Goal: Task Accomplishment & Management: Use online tool/utility

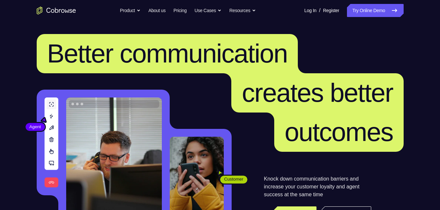
click at [350, 15] on link "Try Online Demo" at bounding box center [375, 10] width 56 height 13
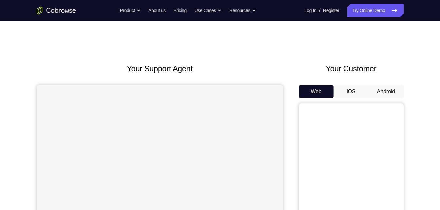
click at [358, 97] on button "iOS" at bounding box center [350, 91] width 35 height 13
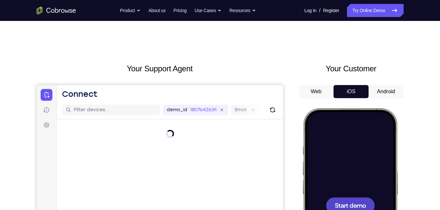
click at [339, 148] on div at bounding box center [349, 205] width 86 height 187
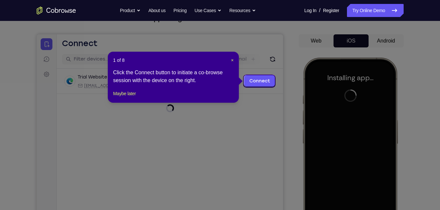
scroll to position [51, 0]
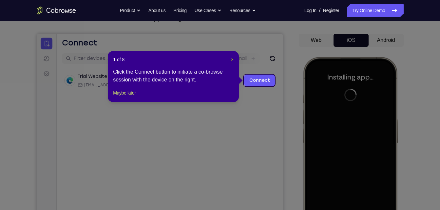
click at [231, 61] on span "×" at bounding box center [232, 59] width 3 height 5
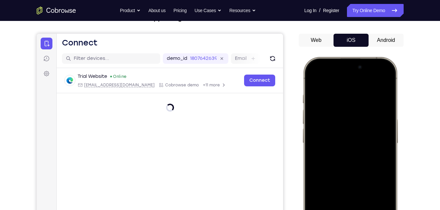
drag, startPoint x: 320, startPoint y: 65, endPoint x: 379, endPoint y: 210, distance: 156.4
click at [379, 210] on div at bounding box center [349, 154] width 86 height 187
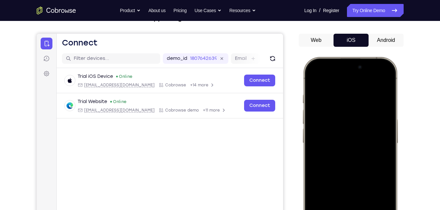
drag, startPoint x: 353, startPoint y: 101, endPoint x: 353, endPoint y: 136, distance: 35.0
click at [353, 136] on div at bounding box center [349, 154] width 86 height 187
click at [378, 78] on div at bounding box center [349, 154] width 86 height 187
click at [342, 114] on div at bounding box center [349, 154] width 86 height 187
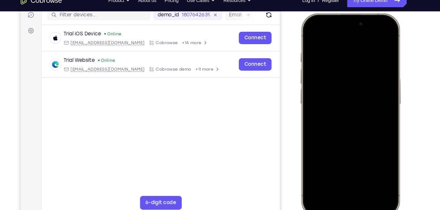
scroll to position [86, 0]
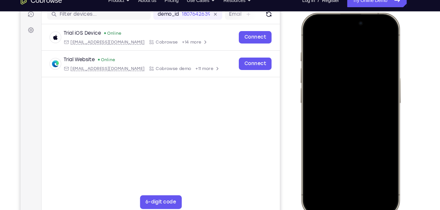
click at [334, 178] on div at bounding box center [347, 109] width 86 height 187
click at [322, 49] on div at bounding box center [347, 109] width 86 height 187
click at [342, 168] on div at bounding box center [347, 109] width 86 height 187
click at [344, 82] on div at bounding box center [347, 109] width 86 height 187
click at [329, 101] on div at bounding box center [347, 109] width 86 height 187
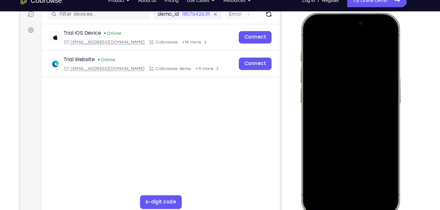
click at [332, 115] on div at bounding box center [347, 109] width 86 height 187
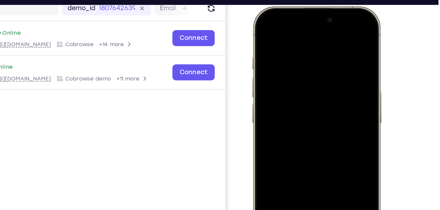
click at [286, 42] on div at bounding box center [298, 103] width 86 height 187
click at [335, 37] on div at bounding box center [298, 103] width 86 height 187
click at [289, 48] on div at bounding box center [298, 103] width 86 height 187
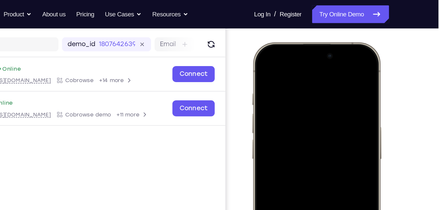
scroll to position [76, 0]
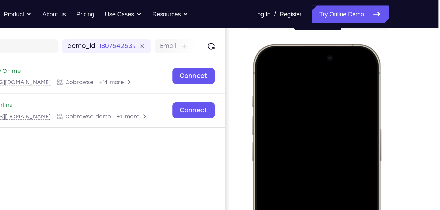
click at [327, 71] on div at bounding box center [298, 140] width 86 height 187
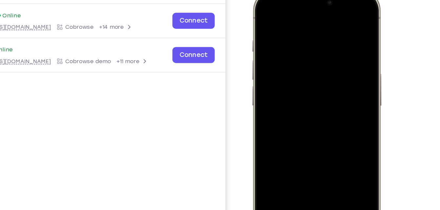
click at [316, 147] on div at bounding box center [298, 86] width 86 height 187
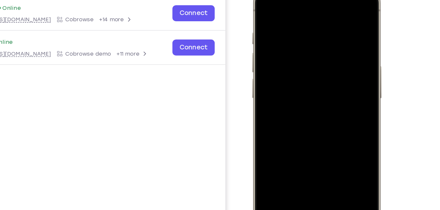
click at [276, 54] on div at bounding box center [298, 78] width 86 height 187
click at [262, 6] on div at bounding box center [298, 78] width 86 height 187
click at [317, 137] on div at bounding box center [298, 78] width 86 height 187
click at [266, 2] on div at bounding box center [298, 78] width 86 height 187
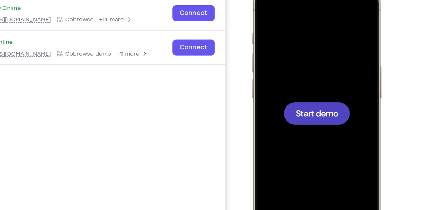
click at [290, 75] on span "Start demo" at bounding box center [298, 78] width 31 height 6
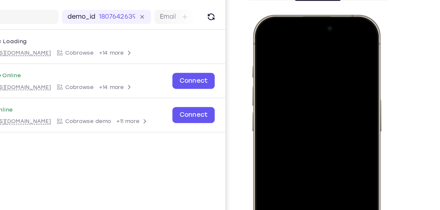
drag, startPoint x: 268, startPoint y: 21, endPoint x: 345, endPoint y: 171, distance: 168.4
click at [345, 171] on div at bounding box center [298, 111] width 96 height 194
drag, startPoint x: 267, startPoint y: 23, endPoint x: 288, endPoint y: 171, distance: 149.1
click at [288, 171] on div at bounding box center [298, 111] width 86 height 187
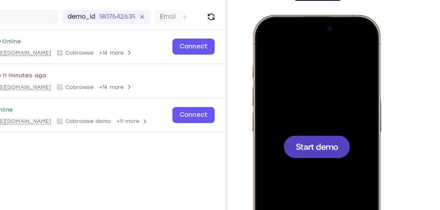
click at [321, 134] on div at bounding box center [298, 111] width 86 height 187
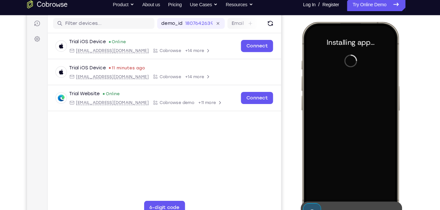
scroll to position [81, 0]
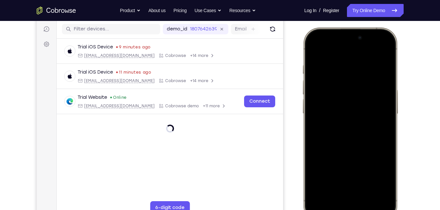
drag, startPoint x: 323, startPoint y: 36, endPoint x: 334, endPoint y: 207, distance: 170.9
click at [334, 207] on div at bounding box center [349, 124] width 86 height 187
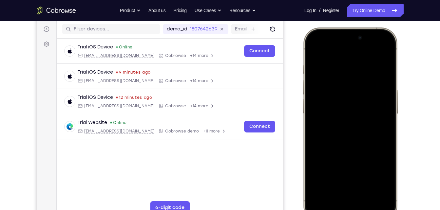
click at [351, 210] on html "Online web based iOS Simulators and Android Emulators. Run iPhone, iPad, Mobile…" at bounding box center [351, 126] width 98 height 196
drag, startPoint x: 377, startPoint y: 47, endPoint x: 333, endPoint y: 86, distance: 58.7
click at [333, 86] on div at bounding box center [349, 124] width 86 height 187
click at [339, 86] on div at bounding box center [349, 124] width 86 height 187
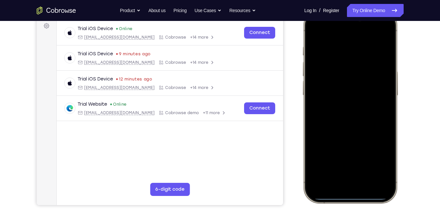
scroll to position [101, 0]
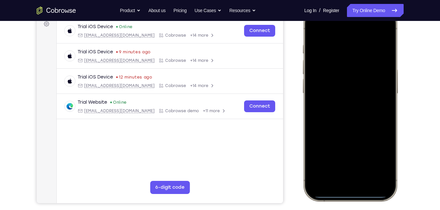
click at [336, 173] on div at bounding box center [349, 104] width 86 height 187
click at [335, 44] on div at bounding box center [349, 104] width 86 height 187
click at [359, 164] on div at bounding box center [349, 104] width 86 height 187
click at [342, 78] on div at bounding box center [349, 104] width 86 height 187
click at [339, 94] on div at bounding box center [349, 104] width 86 height 187
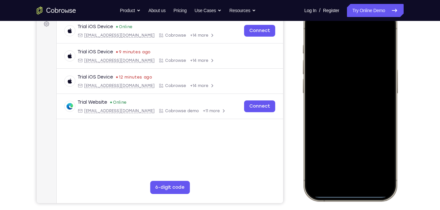
click at [339, 107] on div at bounding box center [349, 104] width 86 height 187
click at [347, 44] on div at bounding box center [349, 104] width 86 height 187
click at [387, 41] on div at bounding box center [349, 104] width 86 height 187
click at [339, 49] on div at bounding box center [349, 104] width 86 height 187
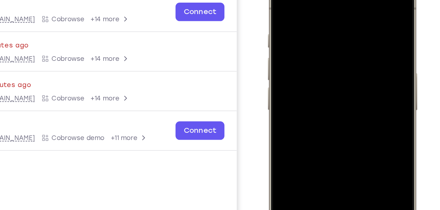
click at [326, 31] on div at bounding box center [314, 71] width 86 height 187
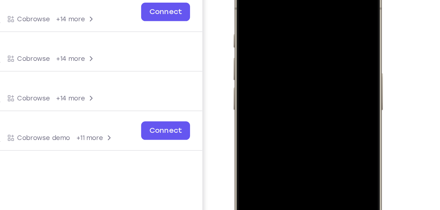
click at [292, 42] on div at bounding box center [279, 71] width 86 height 187
click at [285, 45] on div at bounding box center [279, 71] width 86 height 187
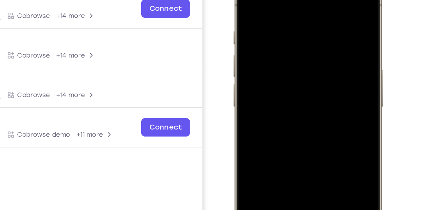
click at [249, 96] on div at bounding box center [279, 68] width 86 height 187
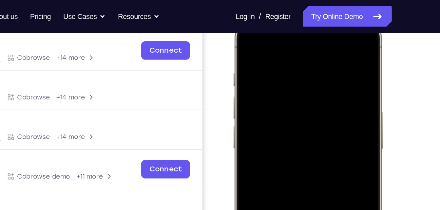
scroll to position [99, 0]
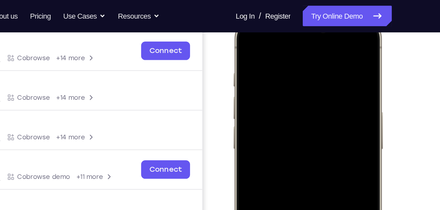
drag, startPoint x: 256, startPoint y: 84, endPoint x: 258, endPoint y: 134, distance: 49.8
click at [258, 134] on div at bounding box center [279, 110] width 86 height 187
click at [318, 90] on div at bounding box center [279, 110] width 86 height 187
click at [316, 94] on div at bounding box center [279, 110] width 86 height 187
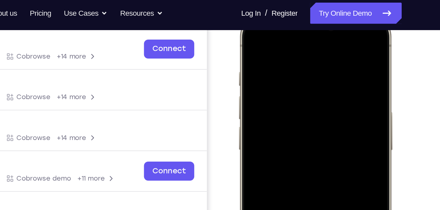
click at [251, 34] on div at bounding box center [285, 107] width 86 height 187
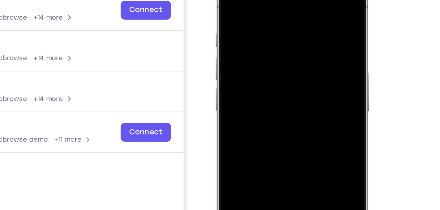
click at [290, 0] on div at bounding box center [262, 69] width 86 height 187
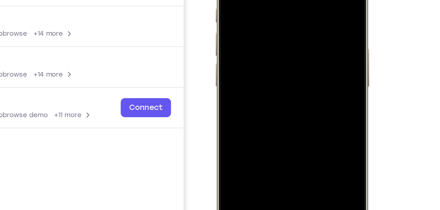
click at [279, 105] on div at bounding box center [262, 45] width 86 height 187
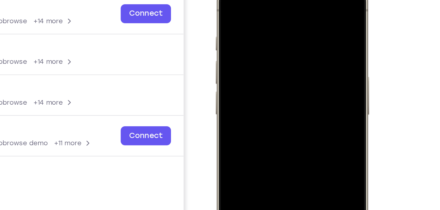
click at [227, 0] on div at bounding box center [262, 72] width 86 height 187
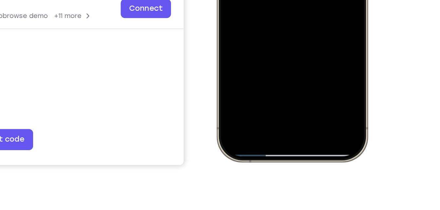
scroll to position [122, 0]
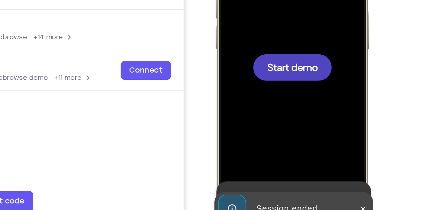
click at [255, 15] on div at bounding box center [262, 7] width 49 height 16
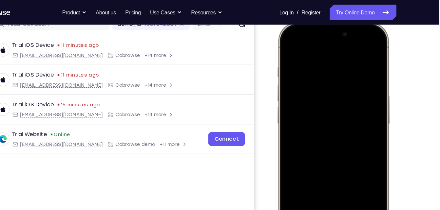
scroll to position [89, 0]
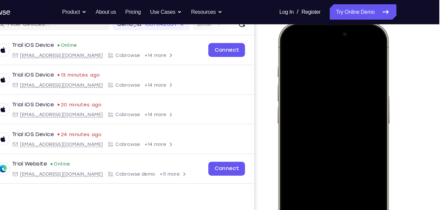
drag, startPoint x: 300, startPoint y: 30, endPoint x: 317, endPoint y: 113, distance: 84.6
click at [317, 113] on div at bounding box center [324, 119] width 86 height 187
drag, startPoint x: 327, startPoint y: 100, endPoint x: 335, endPoint y: 131, distance: 31.9
click at [335, 131] on div at bounding box center [324, 119] width 86 height 187
click at [348, 44] on div at bounding box center [324, 119] width 86 height 187
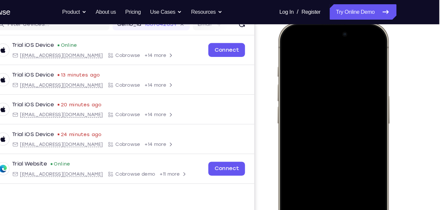
click at [313, 79] on div at bounding box center [324, 119] width 86 height 187
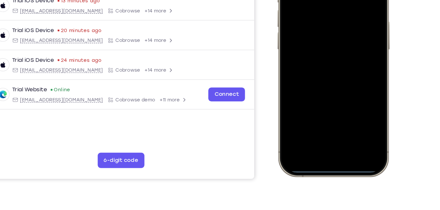
scroll to position [123, 0]
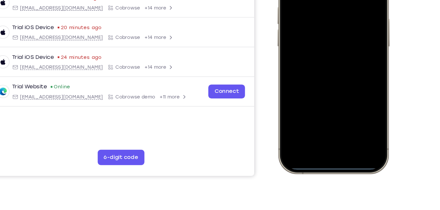
click at [311, 112] on div at bounding box center [324, 42] width 86 height 187
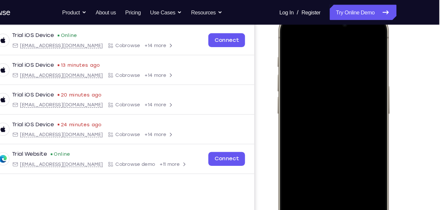
scroll to position [97, 0]
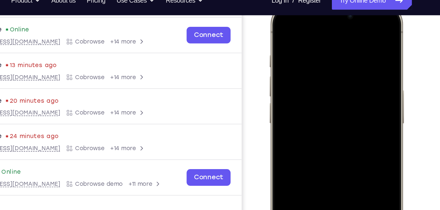
click at [307, 110] on div at bounding box center [316, 98] width 86 height 187
click at [313, 67] on div at bounding box center [316, 98] width 86 height 187
click at [303, 83] on div at bounding box center [316, 98] width 86 height 187
click at [351, 86] on div at bounding box center [316, 98] width 86 height 187
click at [312, 99] on div at bounding box center [316, 98] width 86 height 187
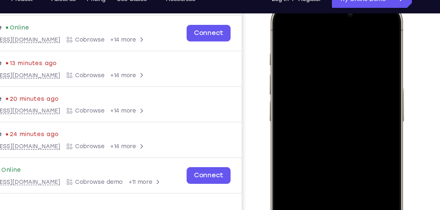
click at [307, 45] on div at bounding box center [316, 97] width 86 height 187
click at [323, 129] on div at bounding box center [316, 97] width 86 height 187
click at [308, 35] on div at bounding box center [316, 97] width 86 height 187
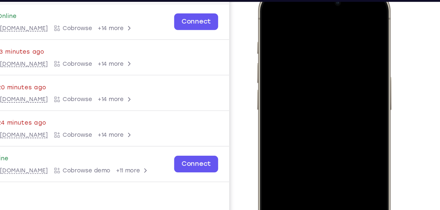
click at [325, 138] on div at bounding box center [303, 85] width 86 height 187
click at [274, 12] on div at bounding box center [303, 85] width 86 height 187
click at [291, 65] on div at bounding box center [303, 85] width 86 height 187
click at [302, 63] on div at bounding box center [303, 85] width 86 height 187
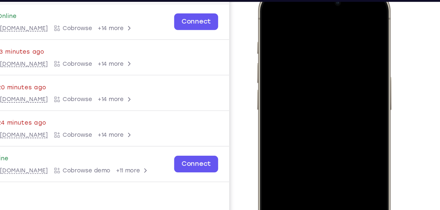
click at [302, 63] on div at bounding box center [303, 85] width 86 height 187
drag, startPoint x: 302, startPoint y: 63, endPoint x: 291, endPoint y: 63, distance: 10.8
click at [291, 63] on div at bounding box center [303, 85] width 86 height 187
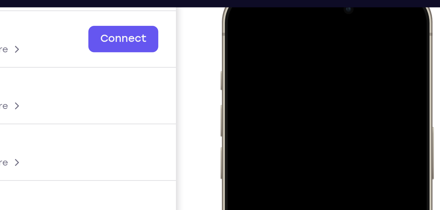
click at [232, 16] on div at bounding box center [266, 83] width 86 height 187
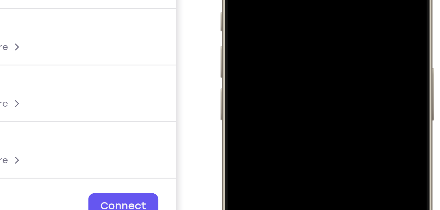
click at [301, 15] on div at bounding box center [266, 24] width 86 height 187
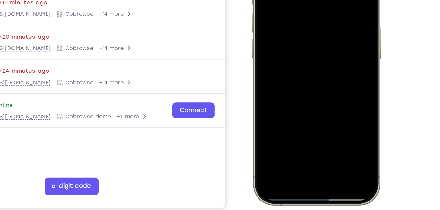
scroll to position [96, 0]
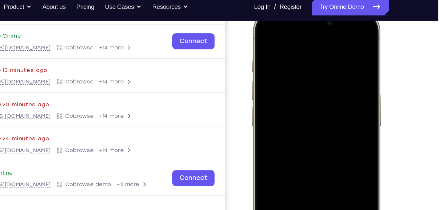
drag, startPoint x: 272, startPoint y: 121, endPoint x: 275, endPoint y: 129, distance: 8.3
click at [275, 129] on div at bounding box center [298, 106] width 86 height 187
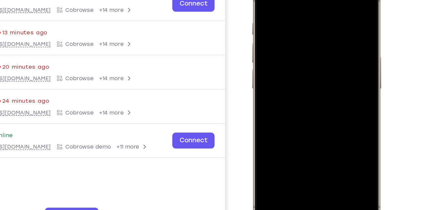
scroll to position [107, 0]
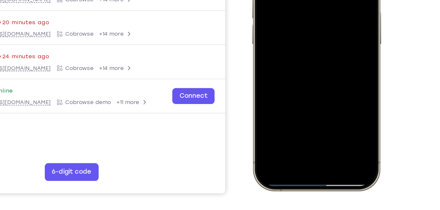
click at [332, 107] on div at bounding box center [298, 24] width 86 height 187
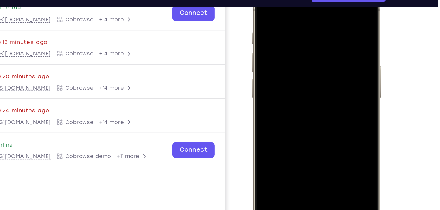
click at [281, 34] on div at bounding box center [298, 78] width 86 height 187
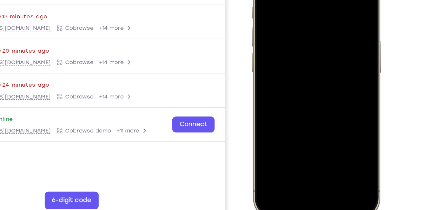
click at [313, 115] on div at bounding box center [298, 52] width 86 height 187
click at [296, 31] on div at bounding box center [298, 52] width 86 height 187
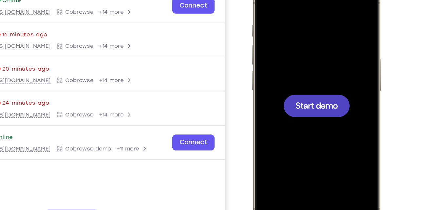
click at [282, 63] on div at bounding box center [298, 71] width 49 height 16
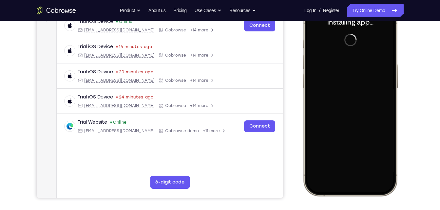
scroll to position [89, 0]
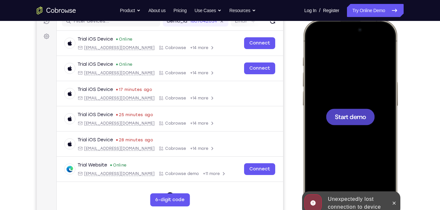
click at [343, 115] on span "Start demo" at bounding box center [349, 117] width 31 height 6
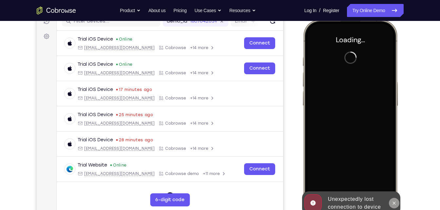
click at [397, 201] on button at bounding box center [393, 203] width 10 height 10
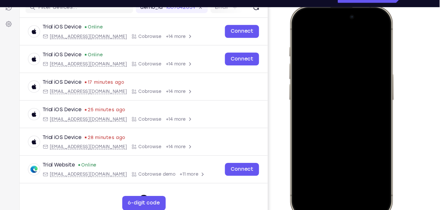
drag, startPoint x: 312, startPoint y: 15, endPoint x: 340, endPoint y: 123, distance: 111.3
click at [340, 123] on div at bounding box center [336, 102] width 86 height 187
drag, startPoint x: 309, startPoint y: 12, endPoint x: 357, endPoint y: 178, distance: 172.7
click at [357, 178] on div at bounding box center [336, 102] width 86 height 187
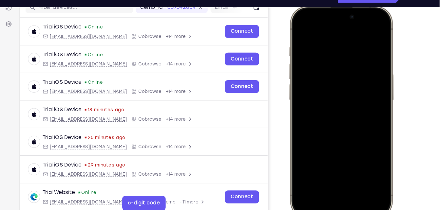
drag, startPoint x: 342, startPoint y: 105, endPoint x: 361, endPoint y: 168, distance: 65.6
click at [361, 168] on div at bounding box center [336, 102] width 86 height 187
click at [360, 28] on div at bounding box center [336, 102] width 86 height 187
click at [327, 65] on div at bounding box center [336, 102] width 86 height 187
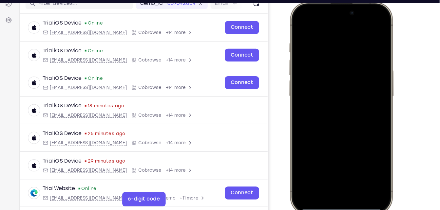
scroll to position [90, 0]
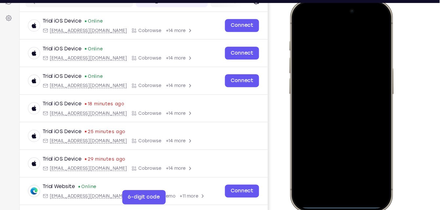
click at [330, 166] on div at bounding box center [336, 97] width 86 height 187
click at [326, 106] on div at bounding box center [336, 97] width 86 height 187
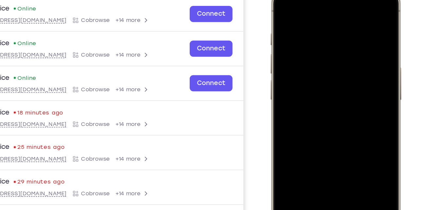
click at [328, 49] on div at bounding box center [317, 78] width 86 height 187
click at [319, 64] on div at bounding box center [317, 78] width 86 height 187
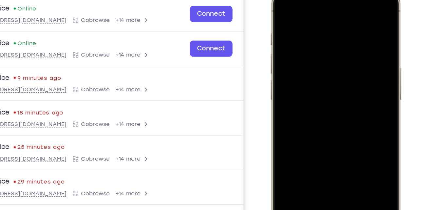
click at [345, 83] on div at bounding box center [317, 78] width 86 height 187
click at [308, 23] on div at bounding box center [317, 78] width 86 height 187
click at [324, 107] on div at bounding box center [317, 78] width 86 height 187
click at [306, 21] on div at bounding box center [317, 78] width 86 height 187
click at [339, 137] on div at bounding box center [317, 78] width 86 height 187
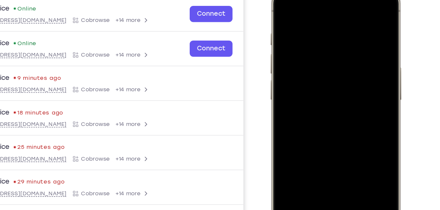
click at [346, 5] on div at bounding box center [317, 78] width 86 height 187
click at [349, 8] on div at bounding box center [317, 78] width 86 height 187
click at [335, 141] on div at bounding box center [317, 78] width 86 height 187
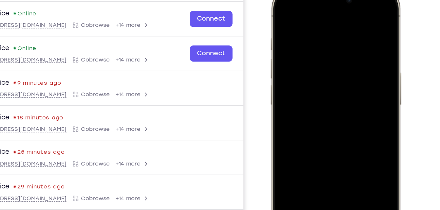
click at [281, 9] on div at bounding box center [317, 83] width 86 height 187
click at [331, 26] on div at bounding box center [317, 83] width 86 height 187
click at [347, 12] on div at bounding box center [317, 83] width 86 height 187
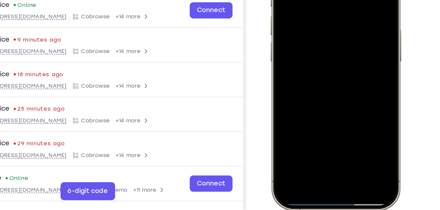
scroll to position [99, 0]
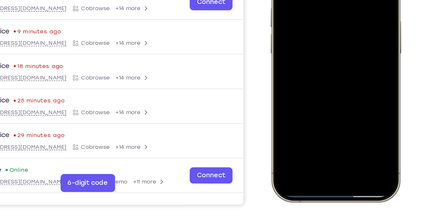
click at [349, 103] on div at bounding box center [317, 32] width 86 height 187
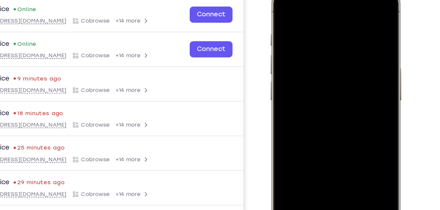
click at [310, 18] on div at bounding box center [317, 79] width 86 height 187
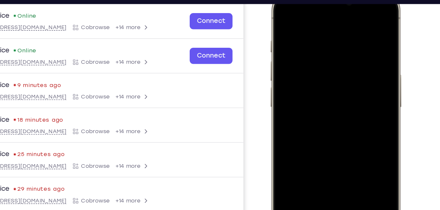
click at [301, 14] on div at bounding box center [317, 85] width 86 height 187
click at [331, 37] on div at bounding box center [317, 85] width 86 height 187
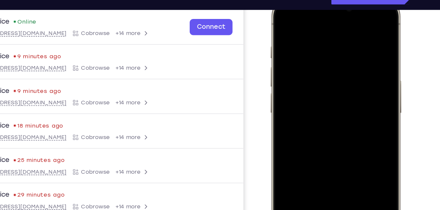
click at [280, 17] on div at bounding box center [317, 91] width 86 height 187
click at [316, 45] on div at bounding box center [317, 91] width 86 height 187
click at [313, 34] on div at bounding box center [317, 91] width 86 height 187
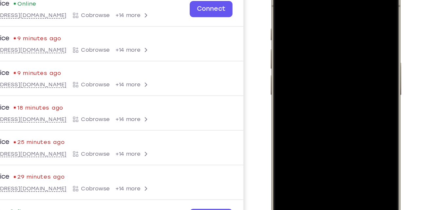
click at [340, 131] on div at bounding box center [317, 73] width 86 height 187
click at [341, 133] on div at bounding box center [317, 73] width 86 height 187
click at [347, 3] on div at bounding box center [317, 73] width 86 height 187
click at [334, 132] on div at bounding box center [317, 73] width 86 height 187
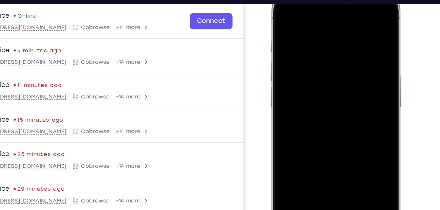
click at [285, 12] on div at bounding box center [317, 85] width 86 height 187
drag, startPoint x: 327, startPoint y: 78, endPoint x: 335, endPoint y: 50, distance: 28.6
click at [335, 50] on div at bounding box center [317, 85] width 86 height 187
drag, startPoint x: 327, startPoint y: 84, endPoint x: 327, endPoint y: 10, distance: 73.3
click at [327, 10] on div at bounding box center [317, 85] width 86 height 187
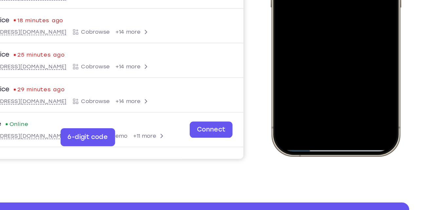
scroll to position [133, 0]
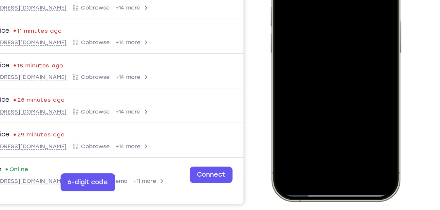
drag, startPoint x: 319, startPoint y: 36, endPoint x: 321, endPoint y: -35, distance: 71.7
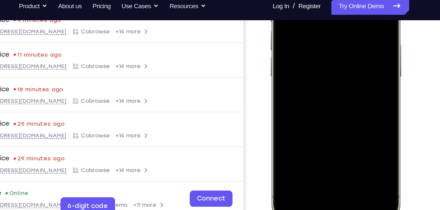
drag, startPoint x: 321, startPoint y: -11, endPoint x: 326, endPoint y: 81, distance: 92.8
click at [326, 81] on div at bounding box center [317, 55] width 86 height 187
drag, startPoint x: 326, startPoint y: 81, endPoint x: 329, endPoint y: 100, distance: 19.2
click at [329, 100] on div at bounding box center [317, 55] width 86 height 187
drag, startPoint x: 328, startPoint y: 93, endPoint x: 334, endPoint y: -10, distance: 103.3
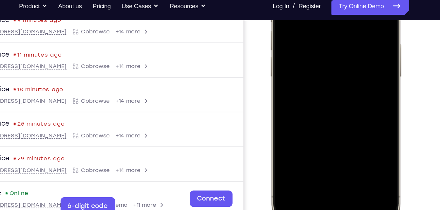
click at [334, 0] on div at bounding box center [317, 55] width 86 height 187
click at [327, 17] on div at bounding box center [317, 55] width 86 height 187
drag, startPoint x: 327, startPoint y: 48, endPoint x: 329, endPoint y: 28, distance: 20.0
click at [329, 28] on div at bounding box center [317, 55] width 86 height 187
drag, startPoint x: 331, startPoint y: 45, endPoint x: 329, endPoint y: 32, distance: 12.2
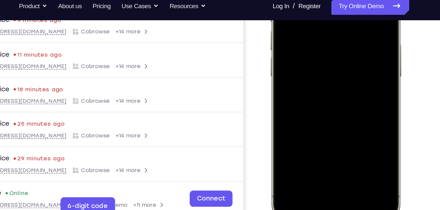
click at [329, 32] on div at bounding box center [317, 55] width 86 height 187
drag, startPoint x: 333, startPoint y: 47, endPoint x: 333, endPoint y: 28, distance: 19.0
click at [333, 28] on div at bounding box center [317, 55] width 86 height 187
drag, startPoint x: 327, startPoint y: 35, endPoint x: 324, endPoint y: 26, distance: 9.8
click at [324, 26] on div at bounding box center [317, 55] width 86 height 187
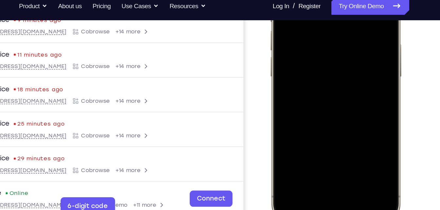
click at [323, 69] on div at bounding box center [317, 55] width 86 height 187
drag, startPoint x: 324, startPoint y: 50, endPoint x: 329, endPoint y: -7, distance: 56.5
click at [329, 0] on div at bounding box center [317, 55] width 86 height 187
drag, startPoint x: 328, startPoint y: 54, endPoint x: 319, endPoint y: -13, distance: 68.2
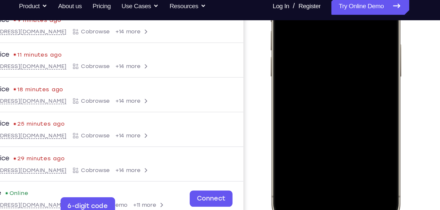
drag, startPoint x: 319, startPoint y: -13, endPoint x: 324, endPoint y: 83, distance: 96.1
click at [324, 83] on div at bounding box center [317, 55] width 86 height 187
drag, startPoint x: 324, startPoint y: 83, endPoint x: 325, endPoint y: 11, distance: 71.7
click at [325, 11] on div at bounding box center [317, 55] width 86 height 187
drag, startPoint x: 321, startPoint y: 96, endPoint x: 325, endPoint y: -29, distance: 125.2
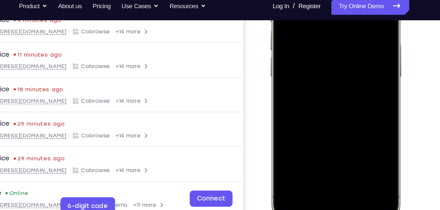
click at [325, 0] on div at bounding box center [317, 55] width 86 height 187
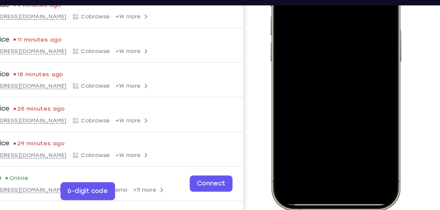
click at [332, 119] on div at bounding box center [317, 40] width 86 height 187
click at [334, 118] on div at bounding box center [317, 40] width 86 height 187
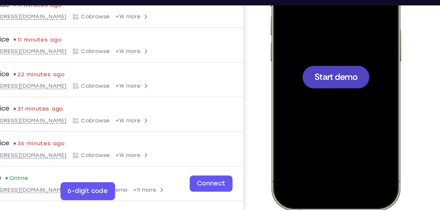
click at [316, 56] on div at bounding box center [317, 40] width 86 height 187
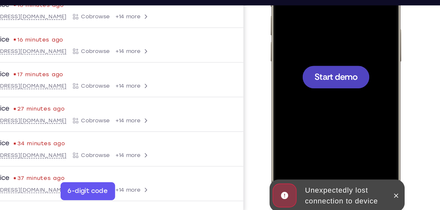
click at [307, 9] on div at bounding box center [317, 40] width 86 height 187
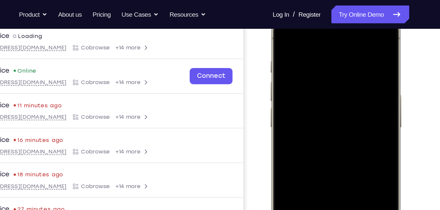
scroll to position [70, 0]
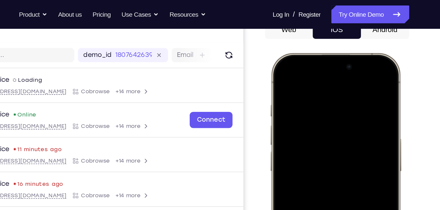
drag, startPoint x: 286, startPoint y: 61, endPoint x: 307, endPoint y: 119, distance: 61.6
click at [307, 119] on div at bounding box center [317, 149] width 86 height 187
drag, startPoint x: 292, startPoint y: 57, endPoint x: 297, endPoint y: 117, distance: 59.7
click at [297, 117] on div at bounding box center [317, 149] width 86 height 187
drag, startPoint x: 291, startPoint y: 63, endPoint x: 299, endPoint y: 161, distance: 98.5
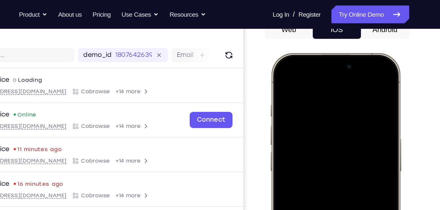
click at [299, 161] on div at bounding box center [317, 149] width 86 height 187
drag, startPoint x: 292, startPoint y: 61, endPoint x: 299, endPoint y: 155, distance: 93.9
click at [299, 155] on div at bounding box center [317, 149] width 86 height 187
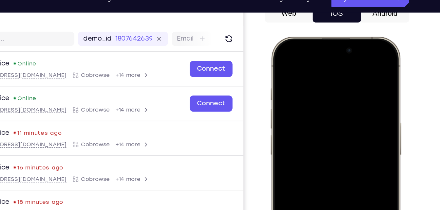
drag, startPoint x: 291, startPoint y: 46, endPoint x: 308, endPoint y: 175, distance: 129.8
click at [308, 175] on div at bounding box center [317, 133] width 86 height 187
drag, startPoint x: 289, startPoint y: 40, endPoint x: 310, endPoint y: 175, distance: 135.9
click at [310, 175] on div at bounding box center [317, 133] width 86 height 187
drag, startPoint x: 289, startPoint y: 47, endPoint x: 304, endPoint y: 175, distance: 128.5
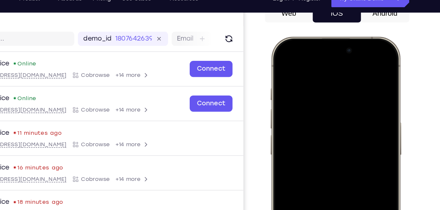
click at [304, 175] on div at bounding box center [317, 133] width 86 height 187
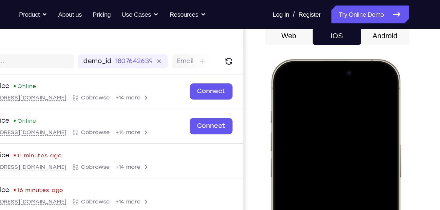
click at [381, 26] on button "Android" at bounding box center [385, 26] width 35 height 13
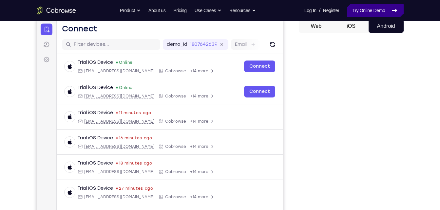
click at [367, 14] on link "Try Online Demo" at bounding box center [375, 10] width 56 height 13
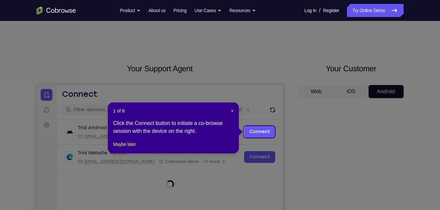
click at [318, 103] on icon at bounding box center [222, 105] width 445 height 210
click at [230, 107] on div "1 of 8 × Click the Connect button to initiate a co-browse session with the devi…" at bounding box center [173, 127] width 131 height 51
click at [231, 109] on span "×" at bounding box center [232, 110] width 3 height 5
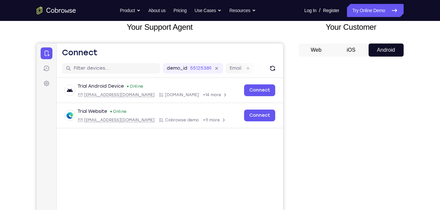
scroll to position [42, 0]
click at [350, 54] on button "iOS" at bounding box center [350, 49] width 35 height 13
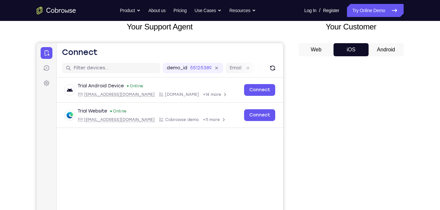
click at [380, 51] on button "Android" at bounding box center [385, 49] width 35 height 13
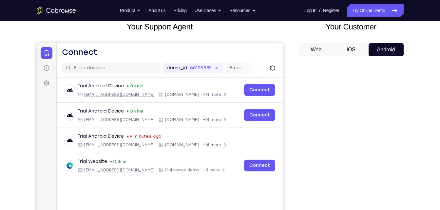
click at [304, 142] on div at bounding box center [351, 162] width 105 height 201
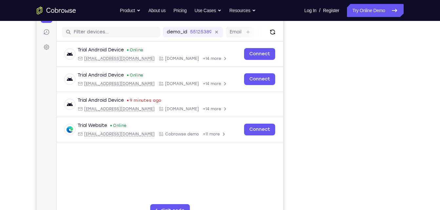
scroll to position [78, 0]
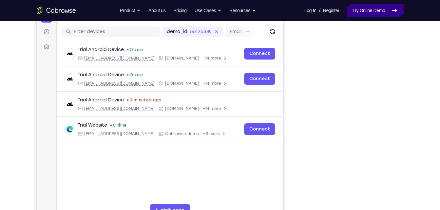
click at [362, 10] on link "Try Online Demo" at bounding box center [375, 10] width 56 height 13
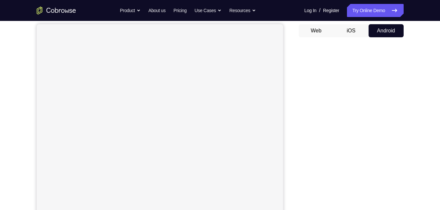
scroll to position [61, 0]
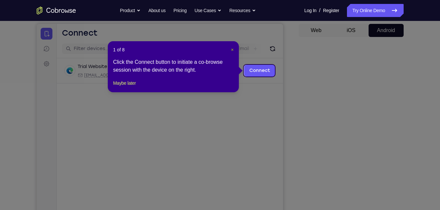
click at [232, 48] on span "×" at bounding box center [232, 49] width 3 height 5
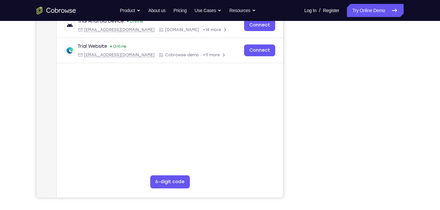
scroll to position [96, 0]
